Goal: Task Accomplishment & Management: Use online tool/utility

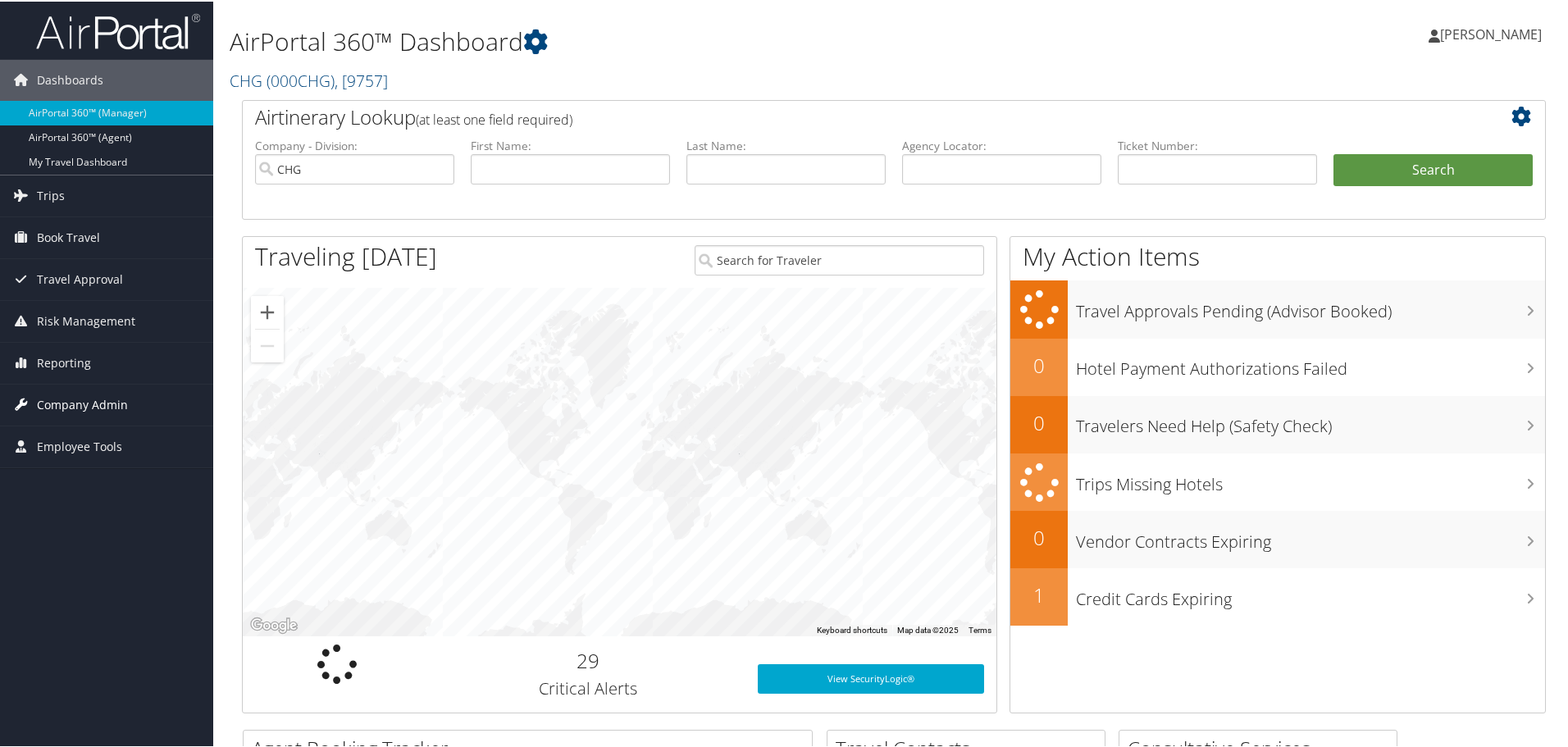
click at [63, 402] on span "Company Admin" at bounding box center [82, 402] width 91 height 41
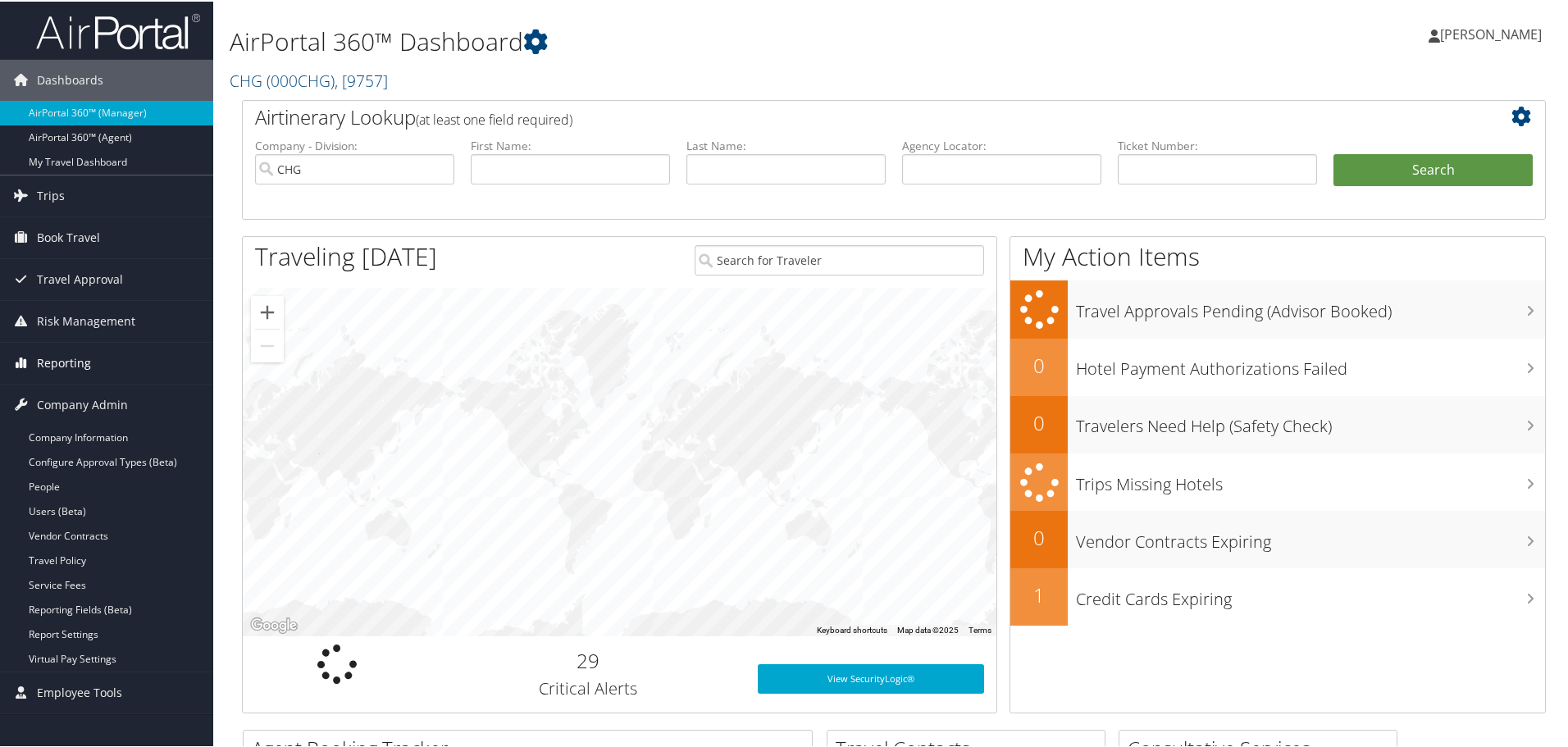
click at [57, 364] on span "Reporting" at bounding box center [64, 361] width 54 height 41
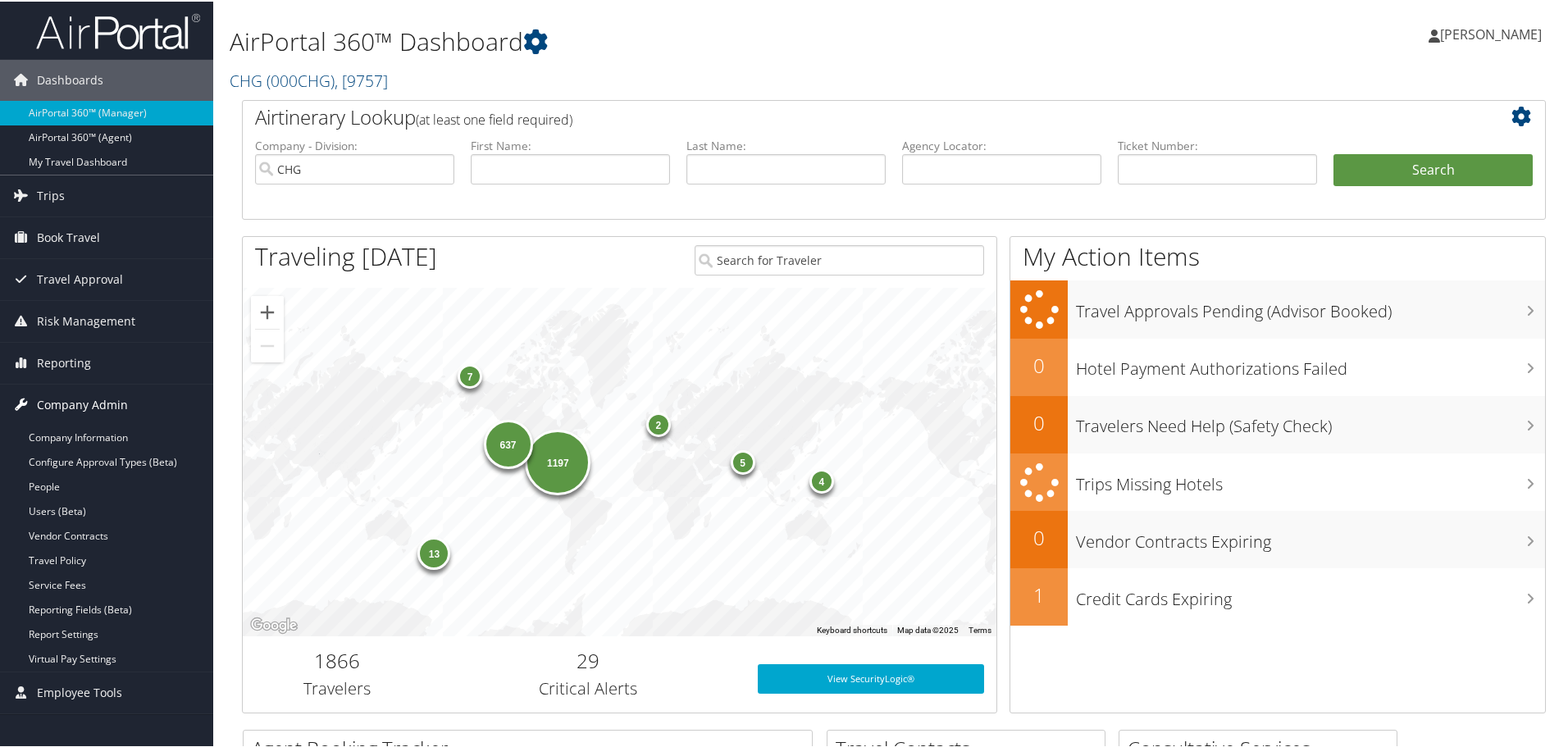
click at [52, 404] on span "Company Admin" at bounding box center [82, 402] width 91 height 41
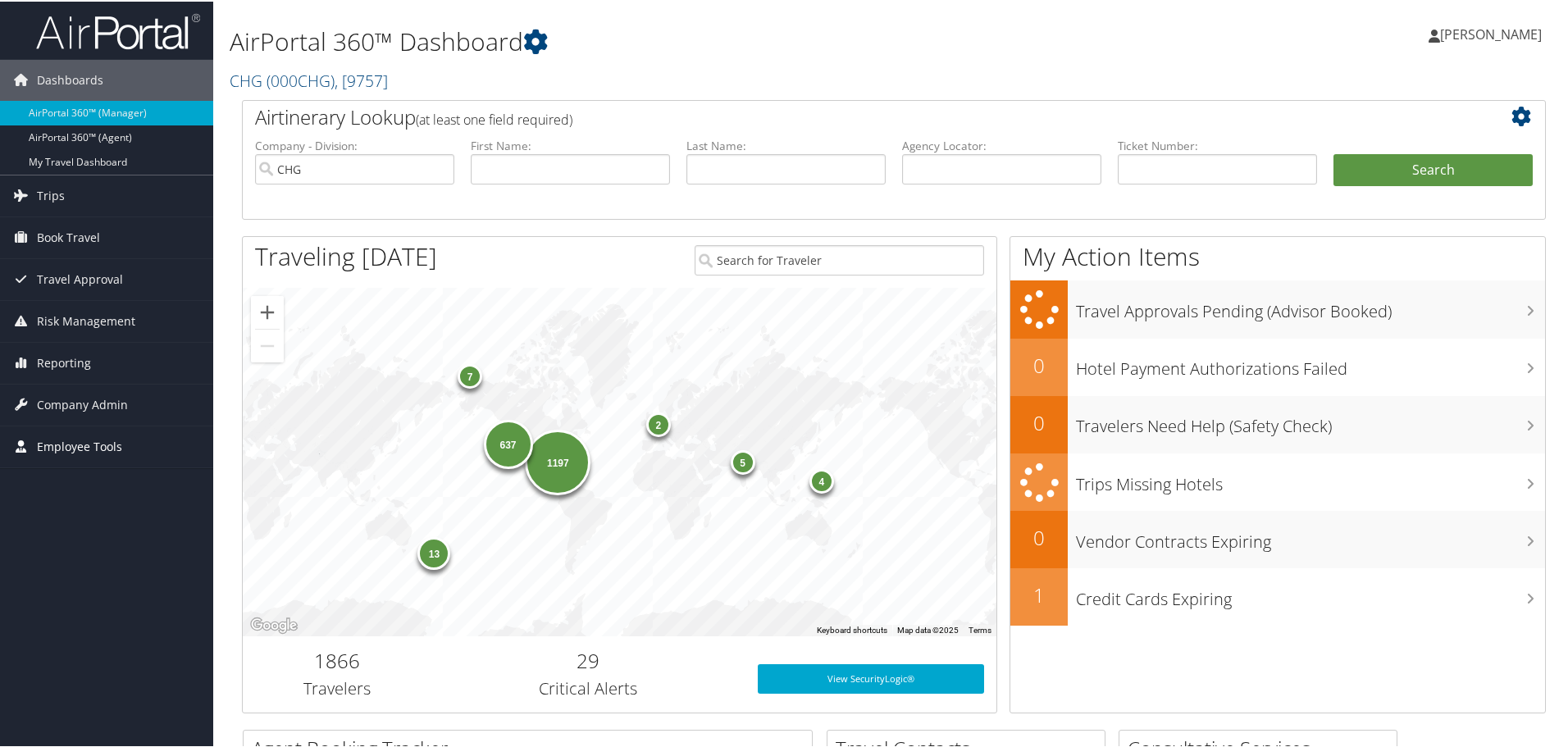
click at [51, 439] on span "Employee Tools" at bounding box center [80, 445] width 85 height 41
click at [54, 403] on span "Company Admin" at bounding box center [82, 402] width 91 height 41
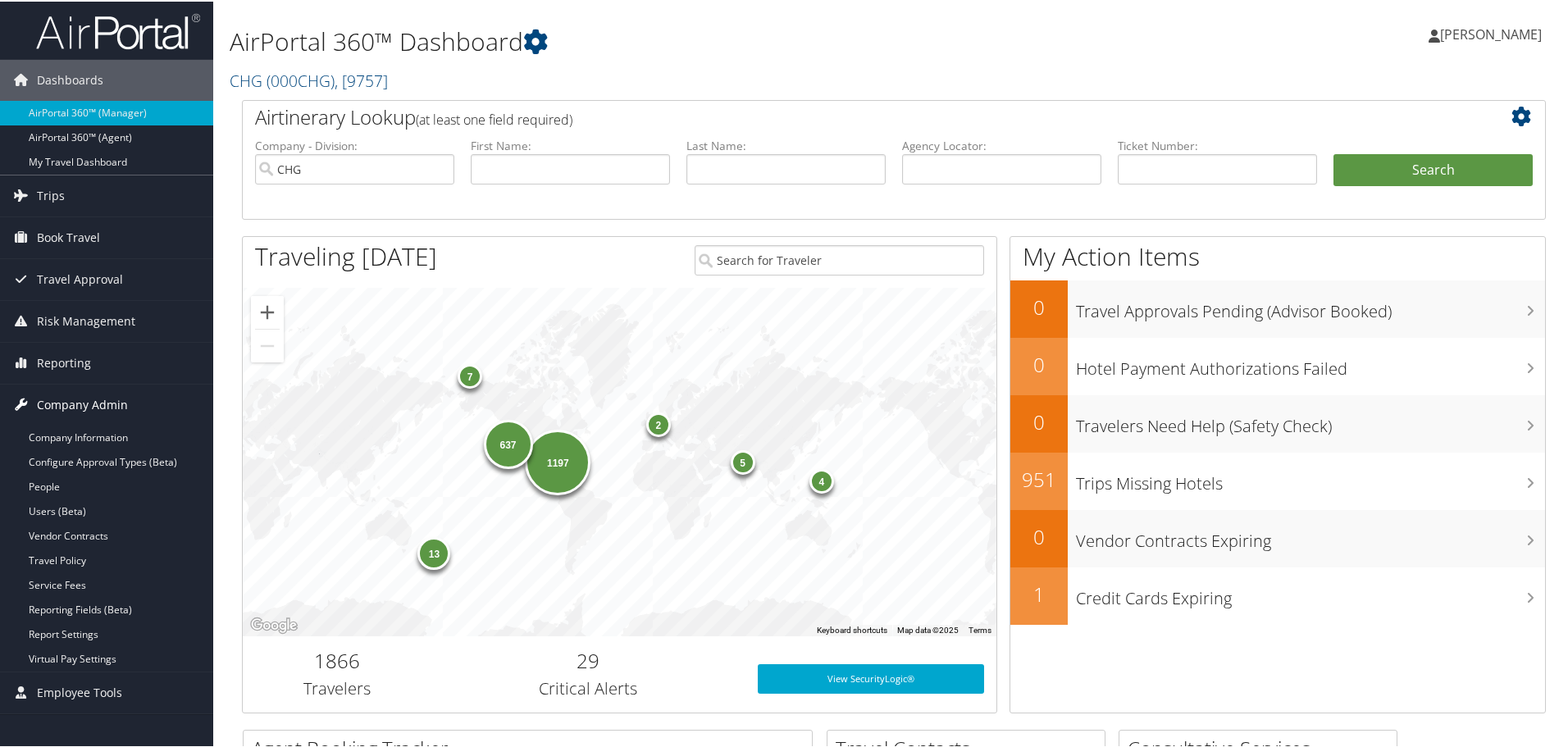
click at [54, 403] on span "Company Admin" at bounding box center [82, 402] width 91 height 41
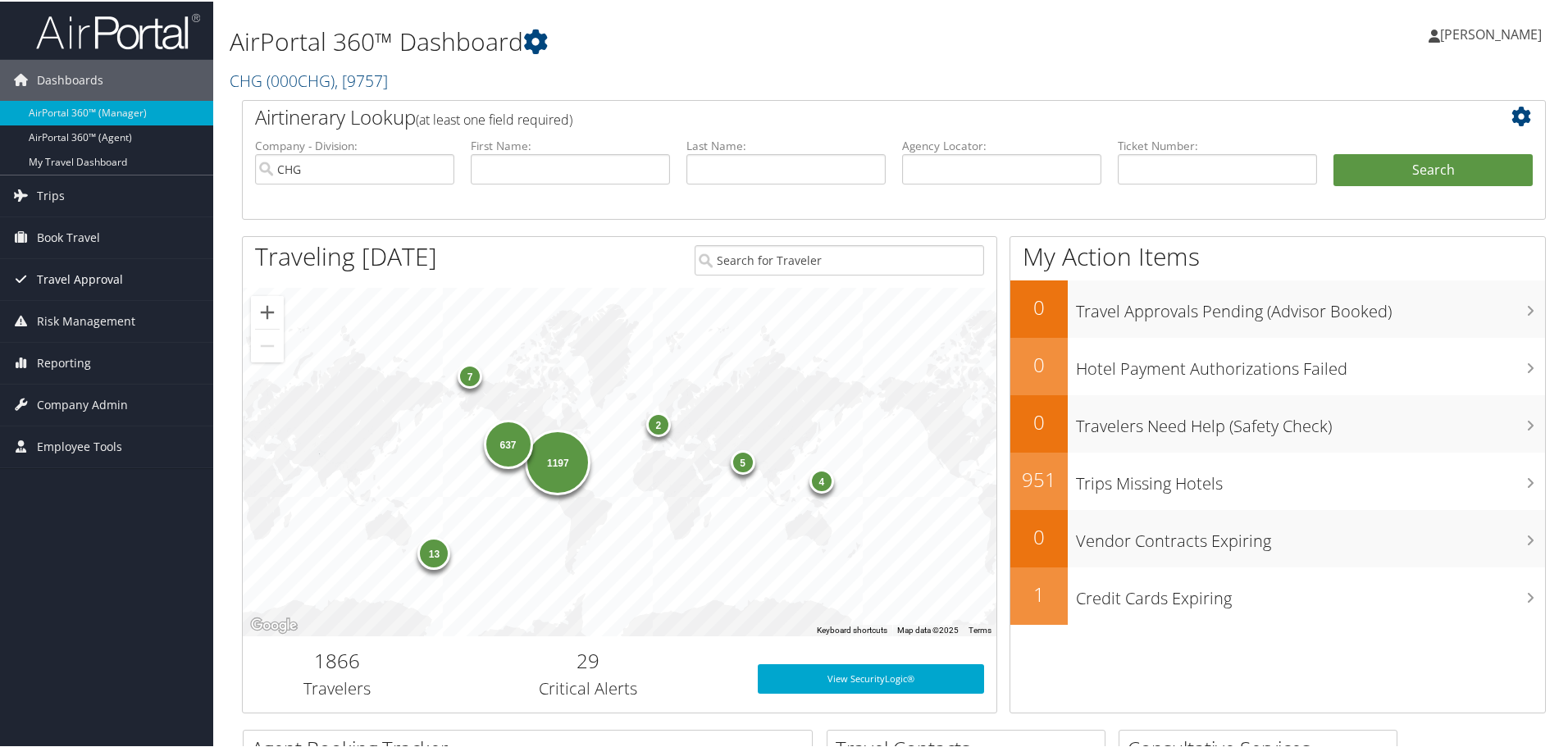
click at [61, 277] on span "Travel Approval" at bounding box center [80, 278] width 86 height 41
click at [51, 322] on span "Risk Management" at bounding box center [86, 319] width 99 height 41
click at [53, 364] on span "Reporting" at bounding box center [64, 361] width 54 height 41
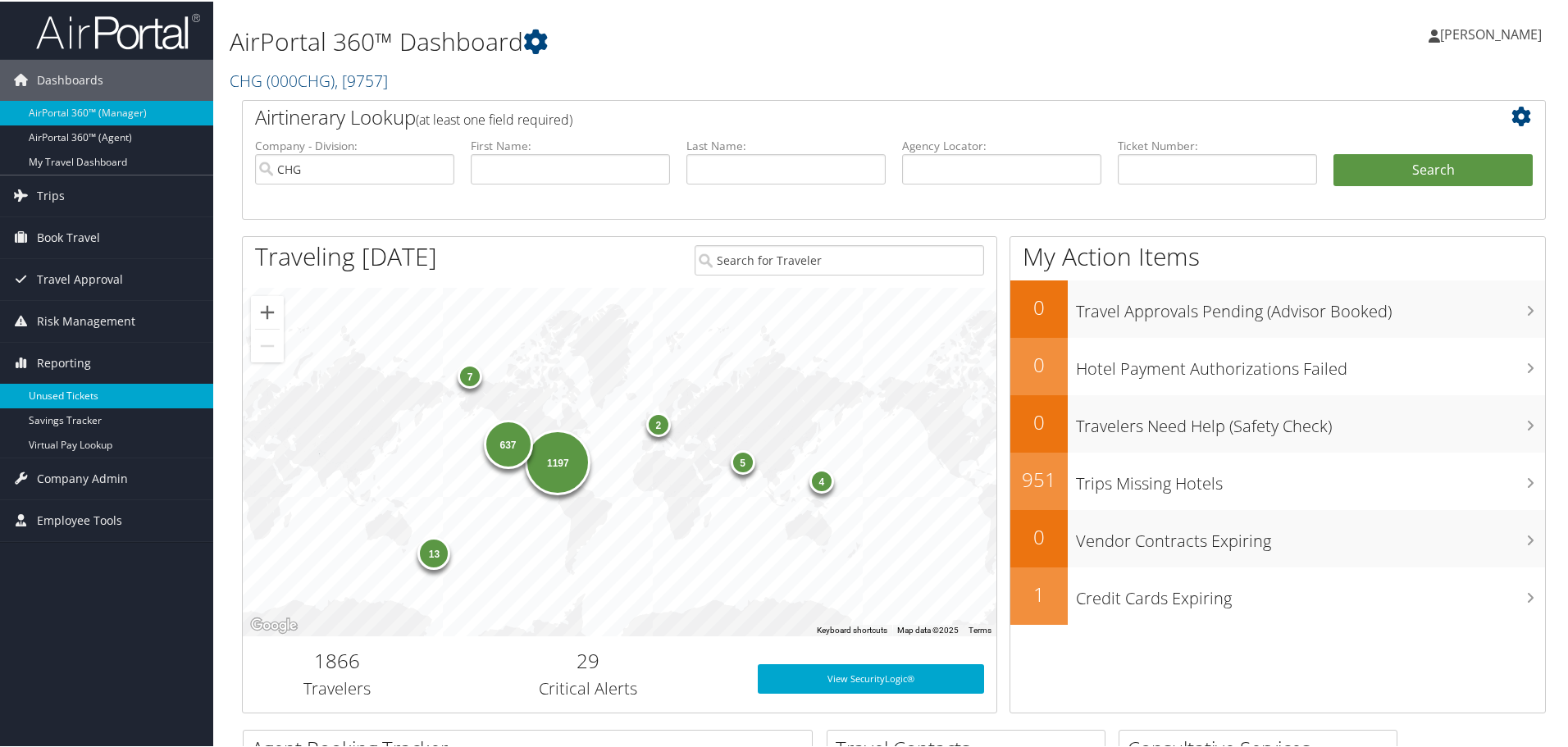
click at [52, 392] on link "Unused Tickets" at bounding box center [107, 394] width 213 height 24
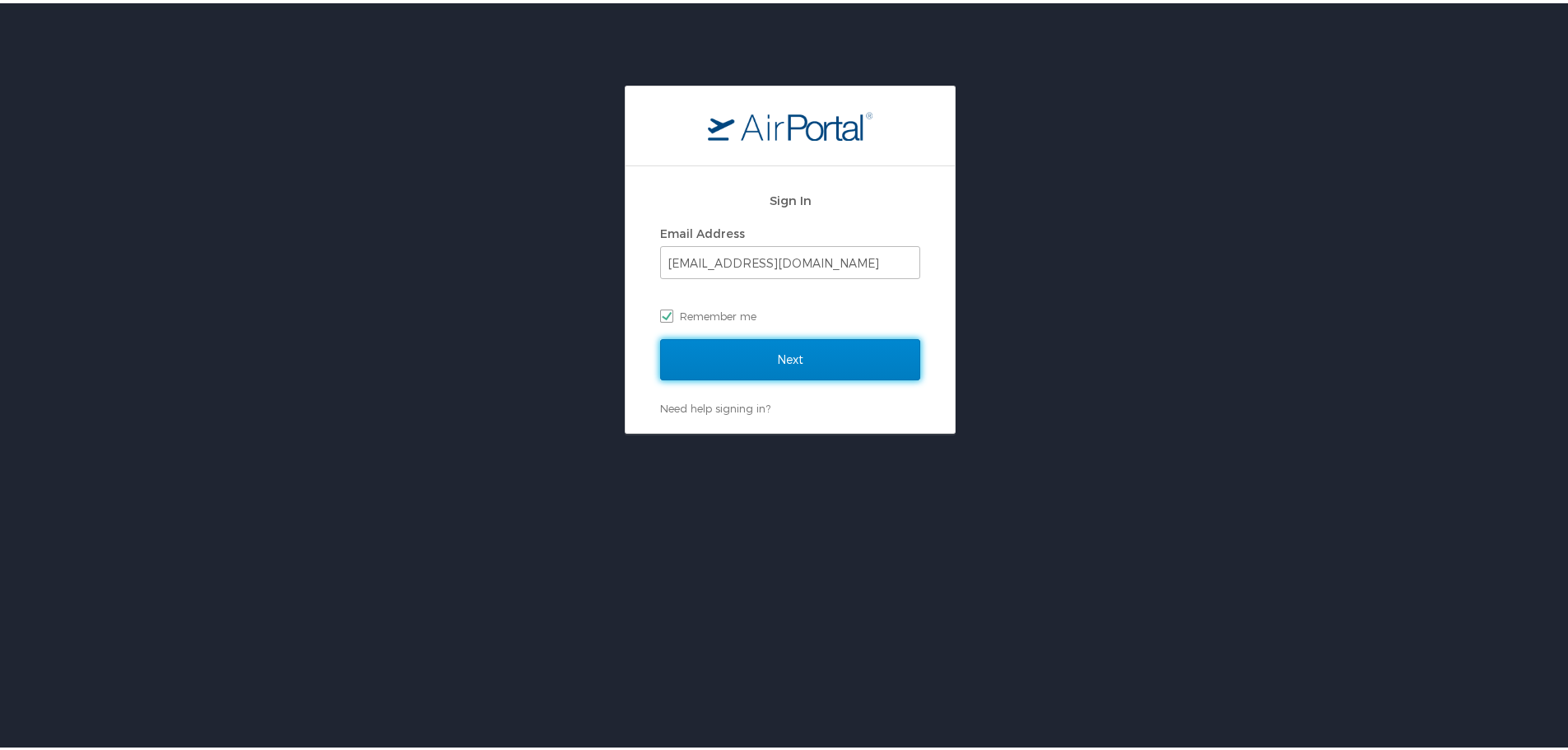
click at [779, 350] on input "Next" at bounding box center [790, 356] width 261 height 41
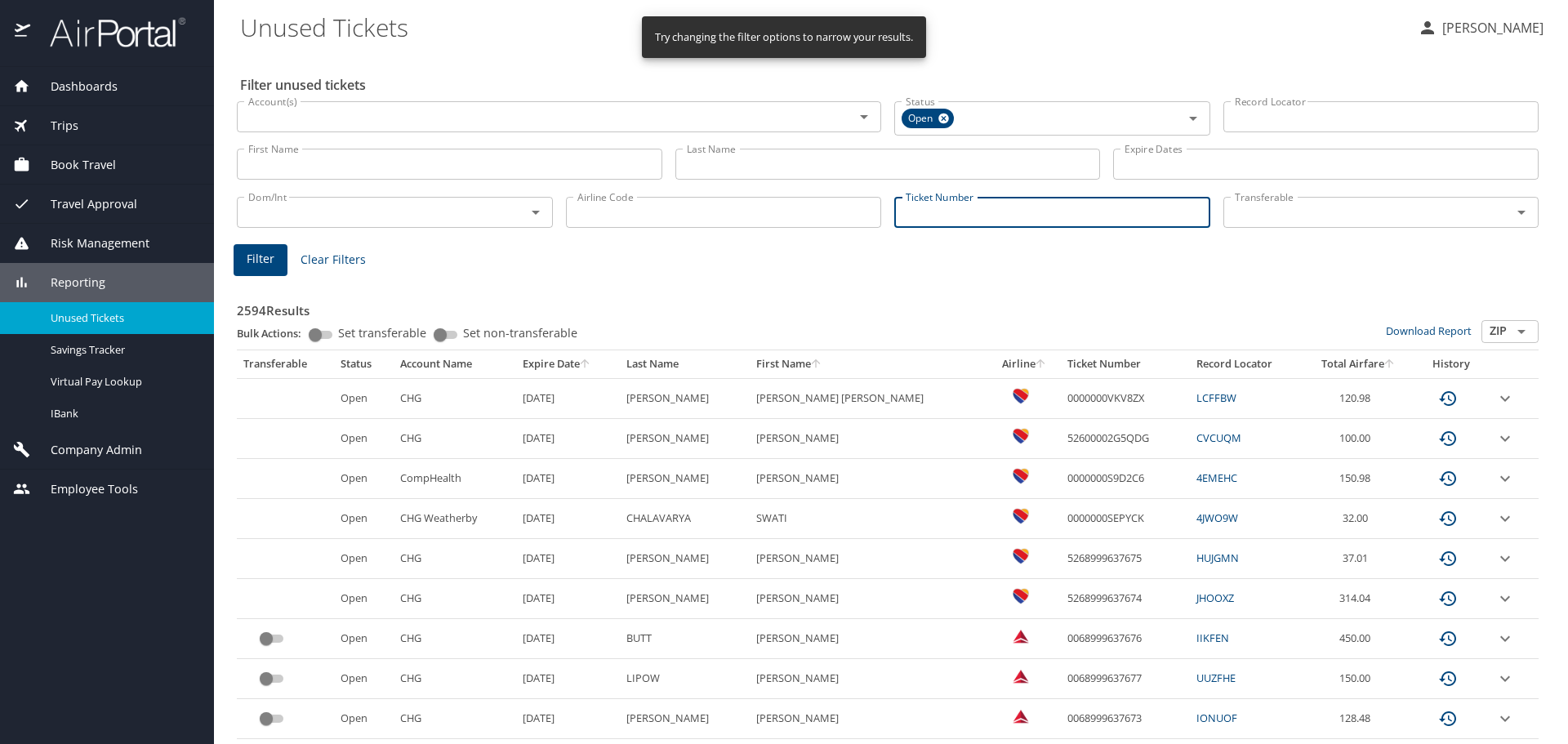
click at [1011, 215] on input "Ticket Number" at bounding box center [1052, 213] width 316 height 31
paste input "0067275886332"
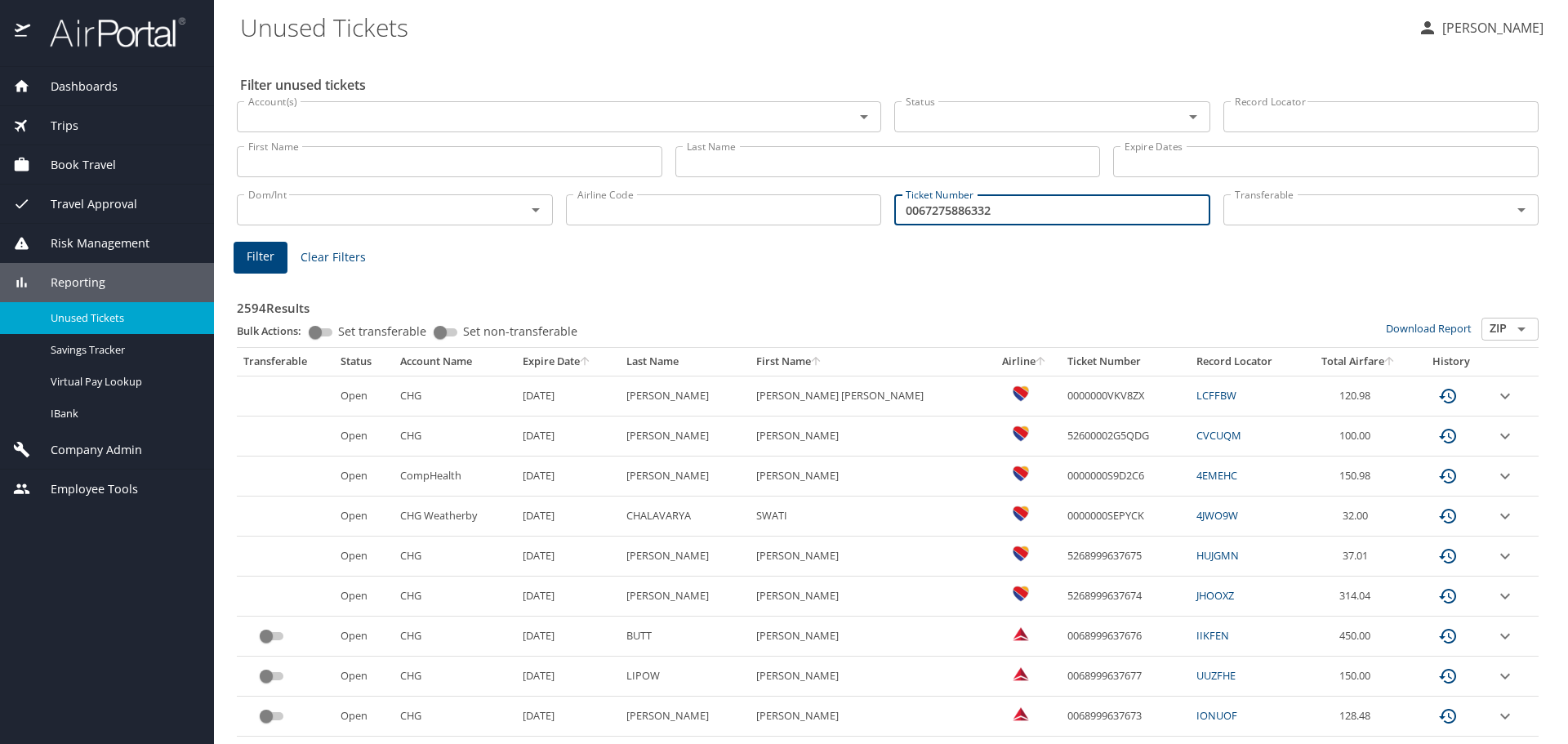
type input "0067275886332"
click at [580, 119] on input "Account(s)" at bounding box center [534, 117] width 586 height 22
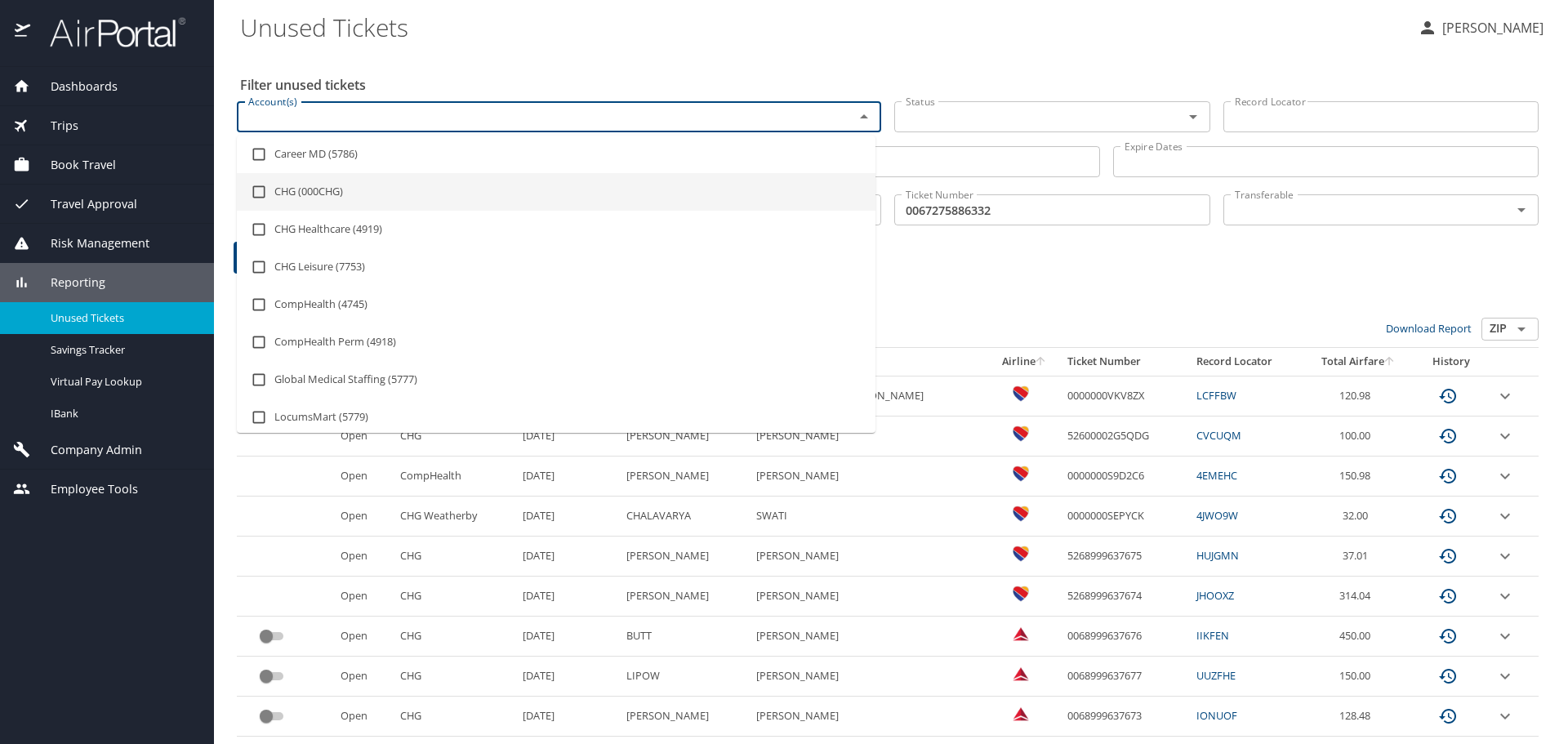
click at [338, 195] on li "CHG (000CHG)" at bounding box center [556, 192] width 639 height 38
checkbox input "true"
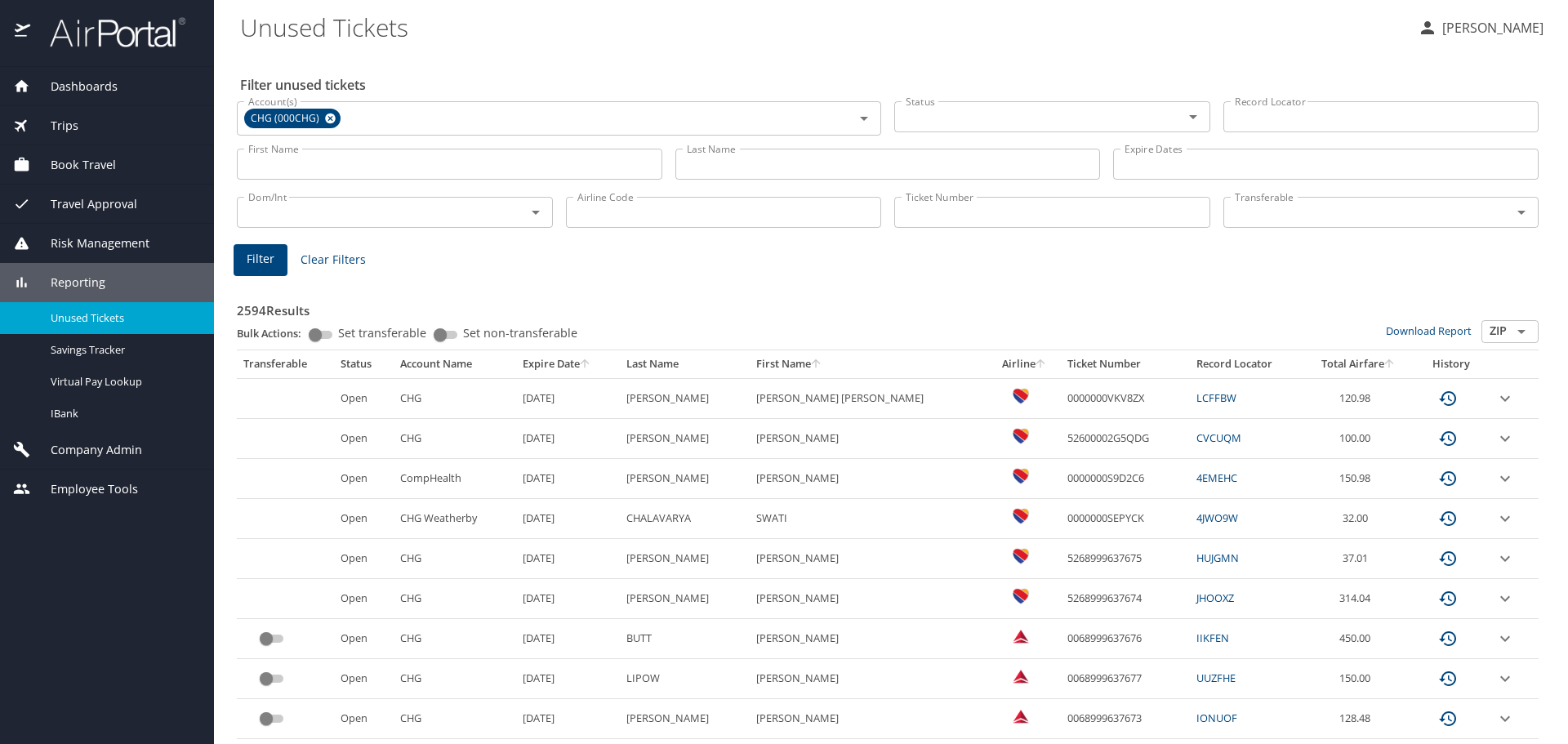
click at [992, 212] on input "Ticket Number" at bounding box center [1052, 213] width 316 height 31
paste input "0067275886332"
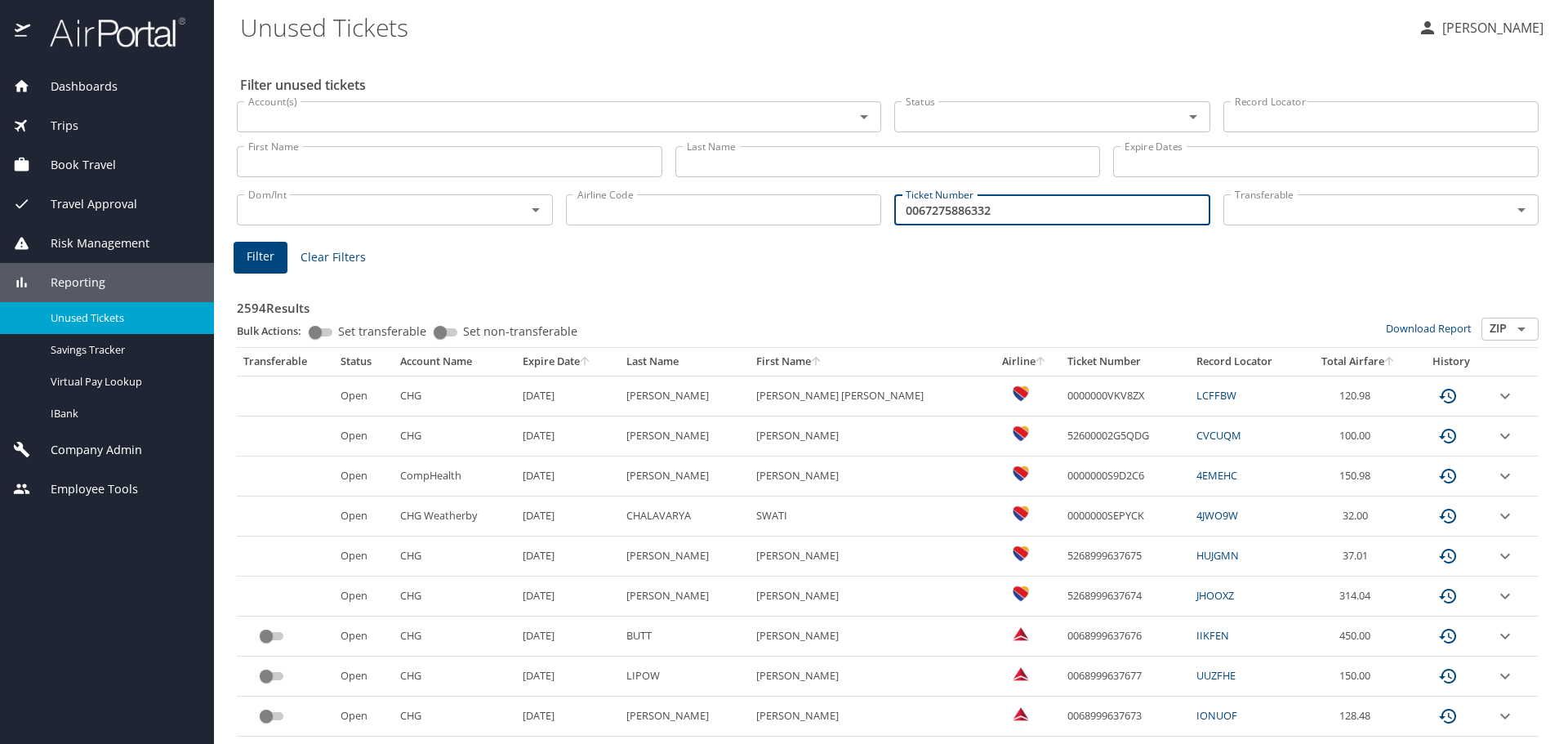
type input "0067275886332"
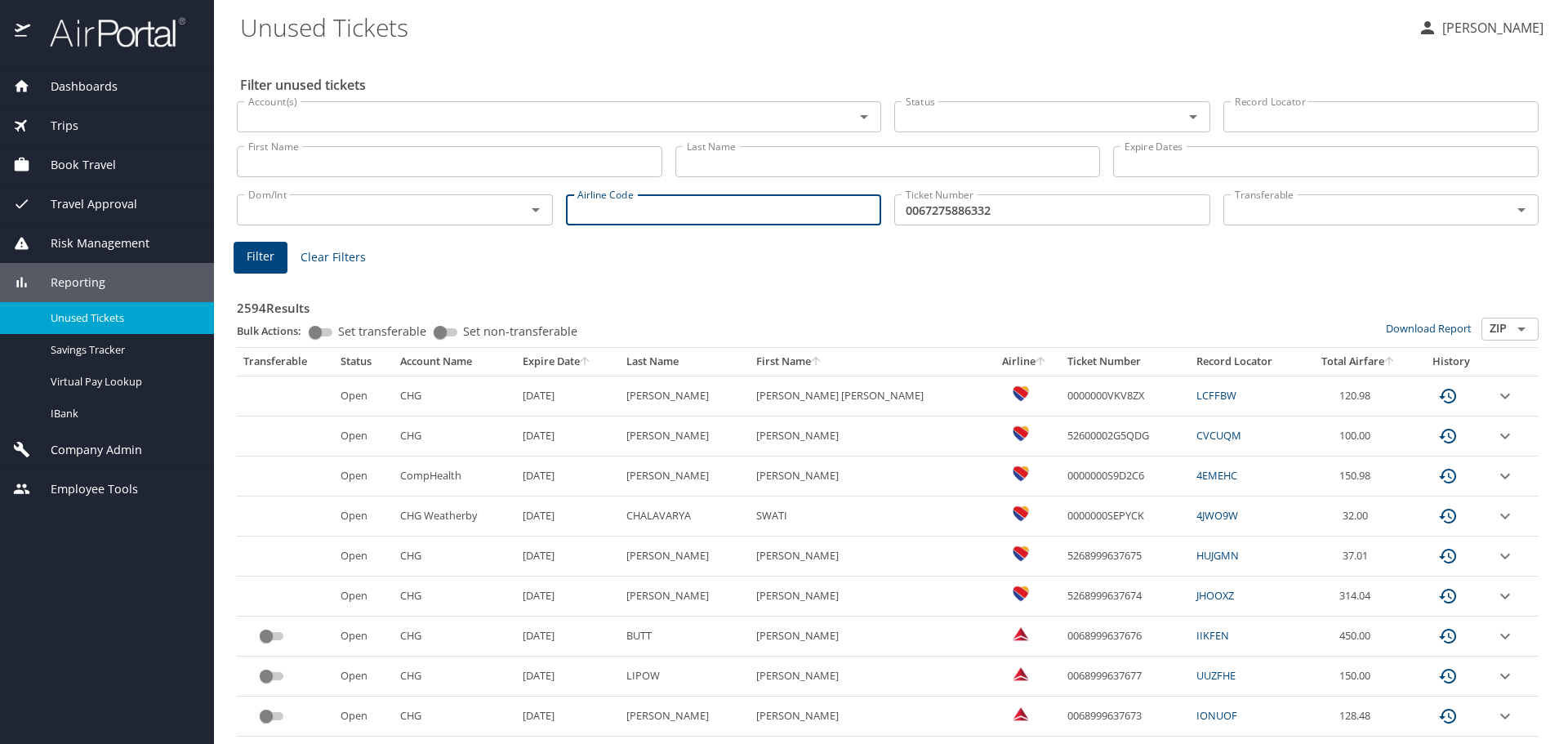
click at [618, 222] on input "Airline Code" at bounding box center [723, 210] width 316 height 31
type input "0"
type input "006"
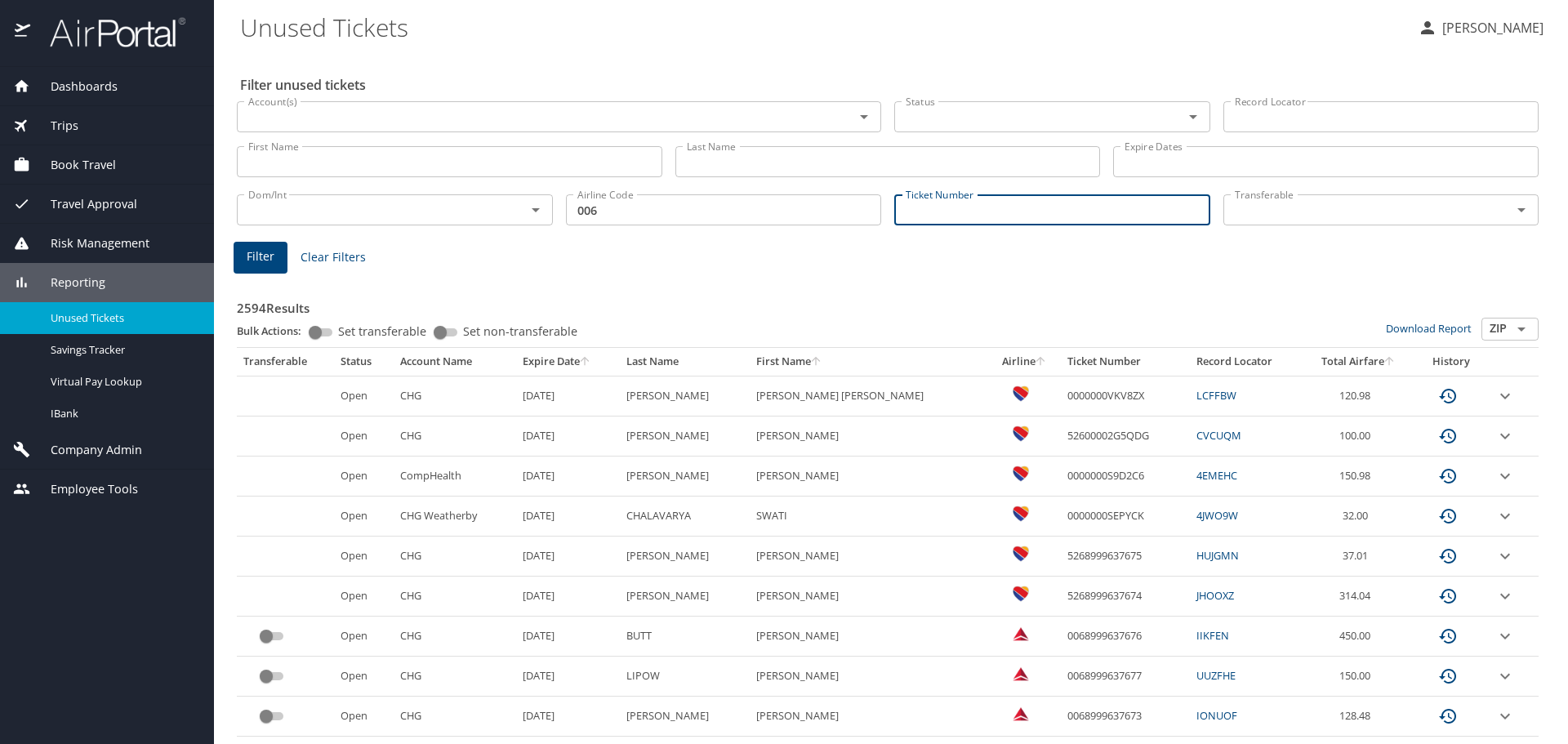
click at [1101, 210] on input "Ticket Number" at bounding box center [1052, 210] width 316 height 31
paste input "0067275886332"
type input "0067275886332"
click at [1231, 255] on div "Filter Clear Filters" at bounding box center [887, 257] width 1309 height 32
